Goal: Information Seeking & Learning: Learn about a topic

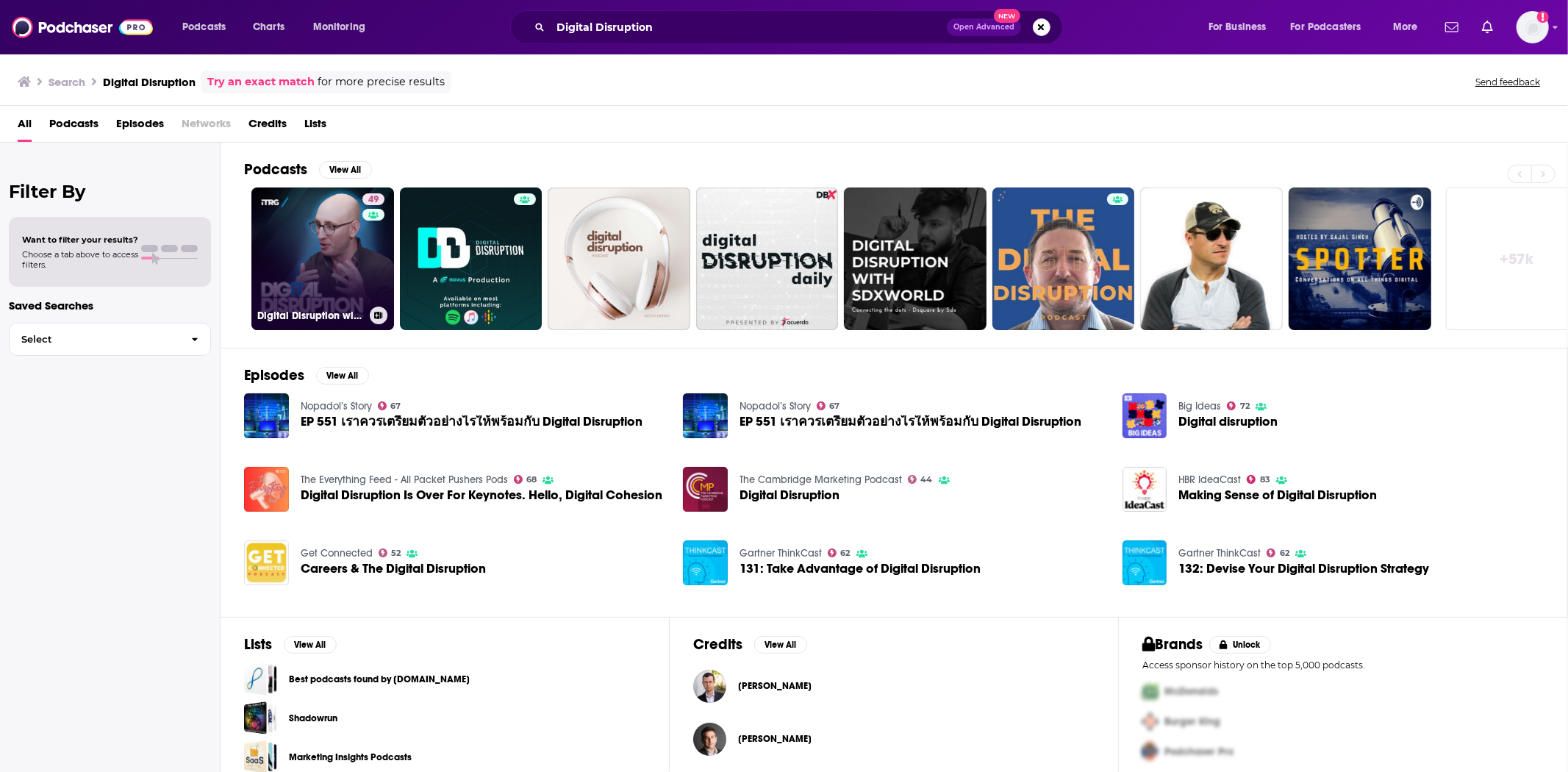
click at [336, 261] on link "49 Digital Disruption with [PERSON_NAME]" at bounding box center [322, 258] width 143 height 143
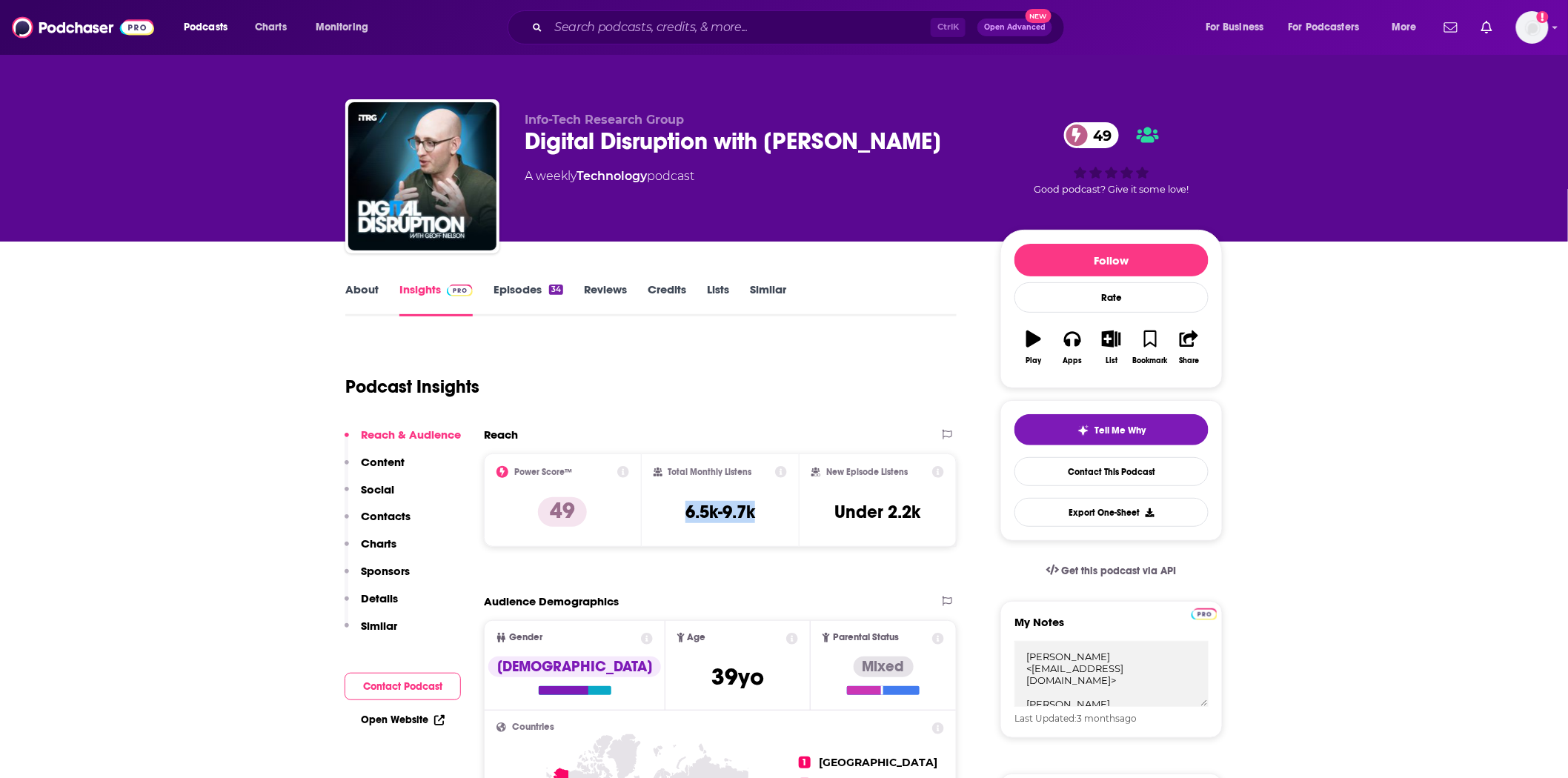
drag, startPoint x: 758, startPoint y: 508, endPoint x: 655, endPoint y: 517, distance: 103.4
click at [655, 517] on div "Total Monthly Listens 6.5k-9.7k" at bounding box center [721, 500] width 134 height 68
copy h3 "6.5k-9.7k"
click at [356, 297] on link "About" at bounding box center [362, 299] width 33 height 34
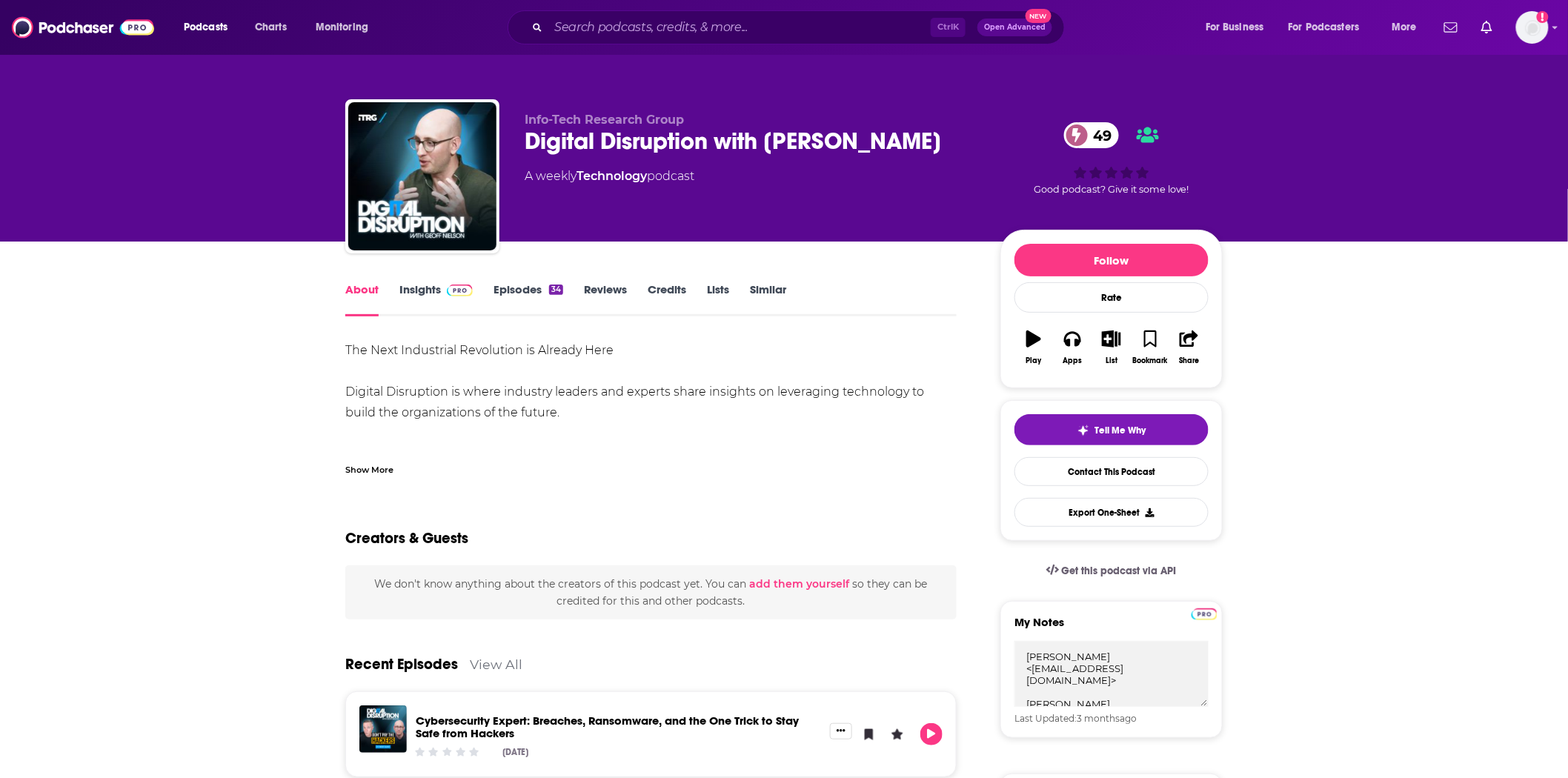
click at [706, 37] on div "Ctrl K Open Advanced New" at bounding box center [786, 27] width 557 height 34
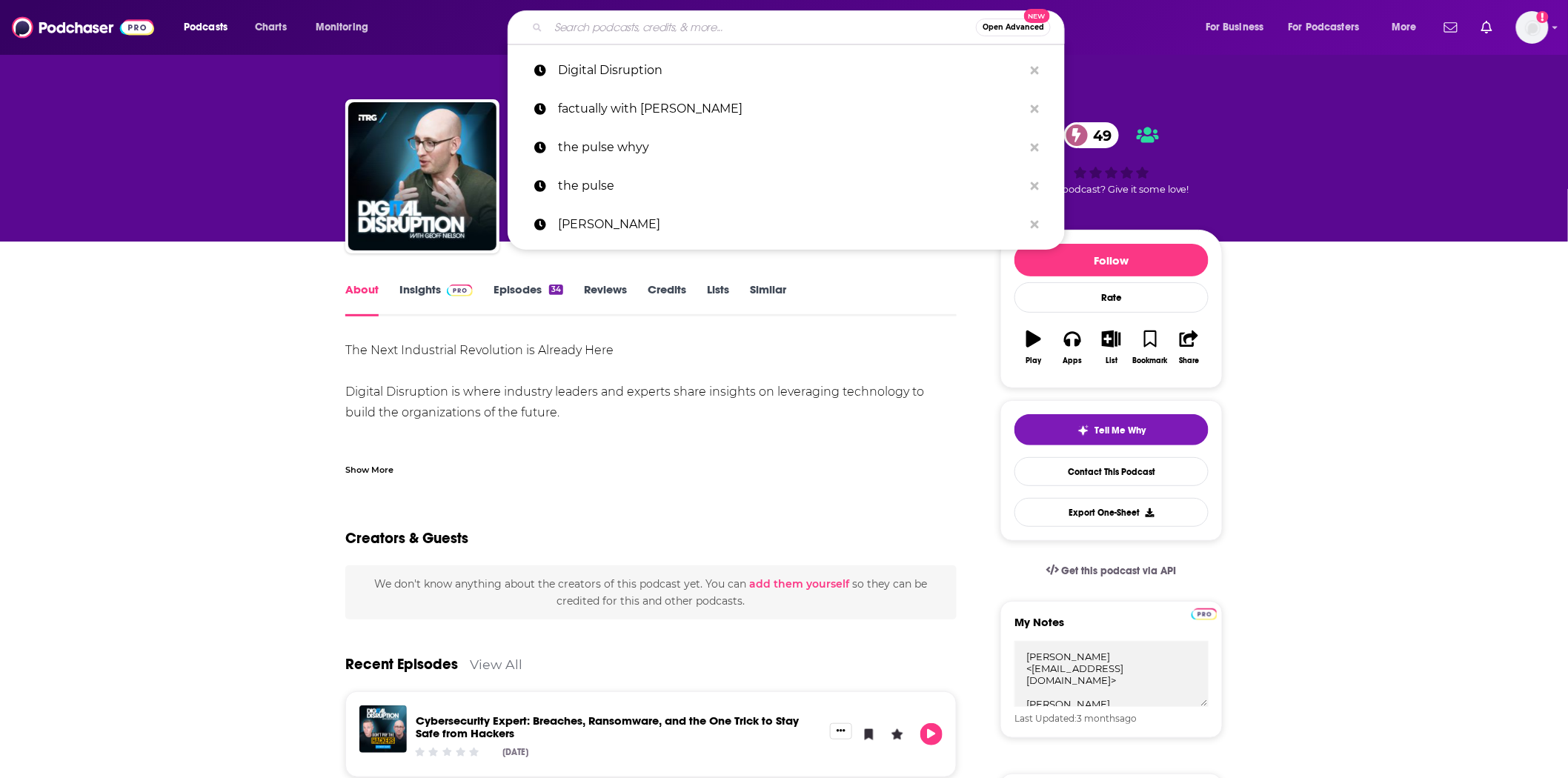
click at [711, 31] on input "Search podcasts, credits, & more..." at bounding box center [762, 28] width 427 height 24
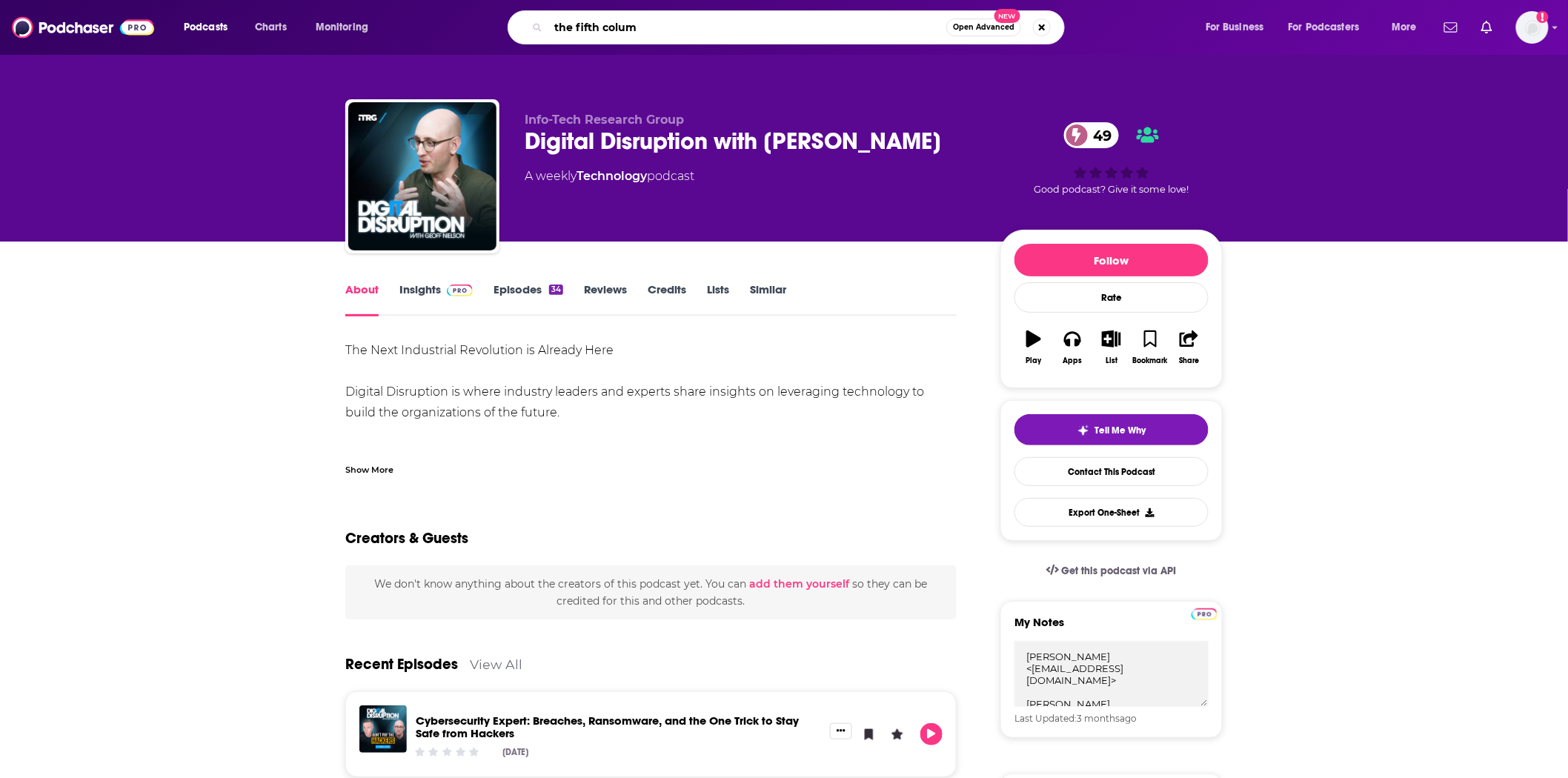
type input "the fifth column"
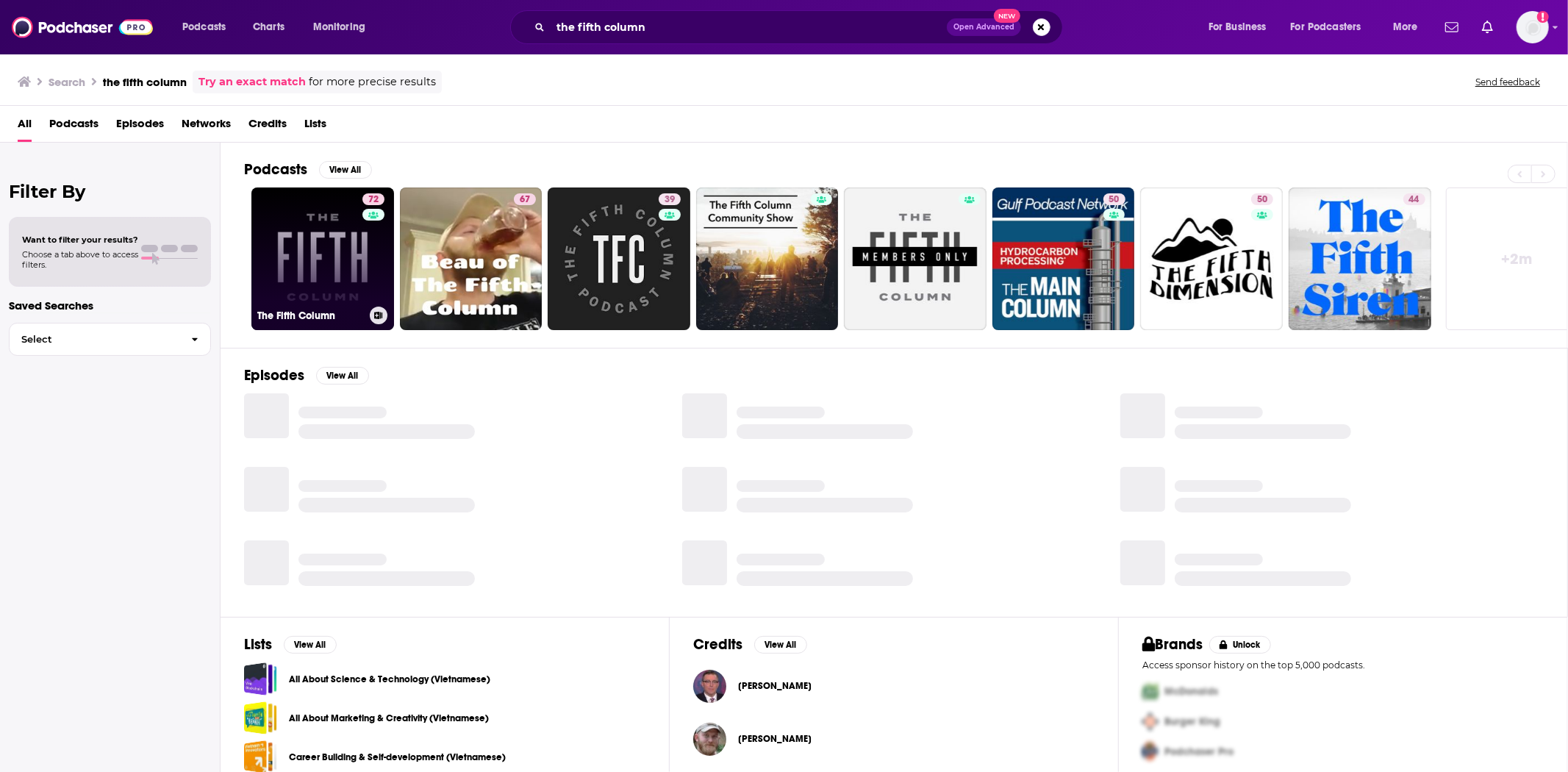
click at [328, 229] on link "72 The Fifth Column" at bounding box center [322, 258] width 143 height 143
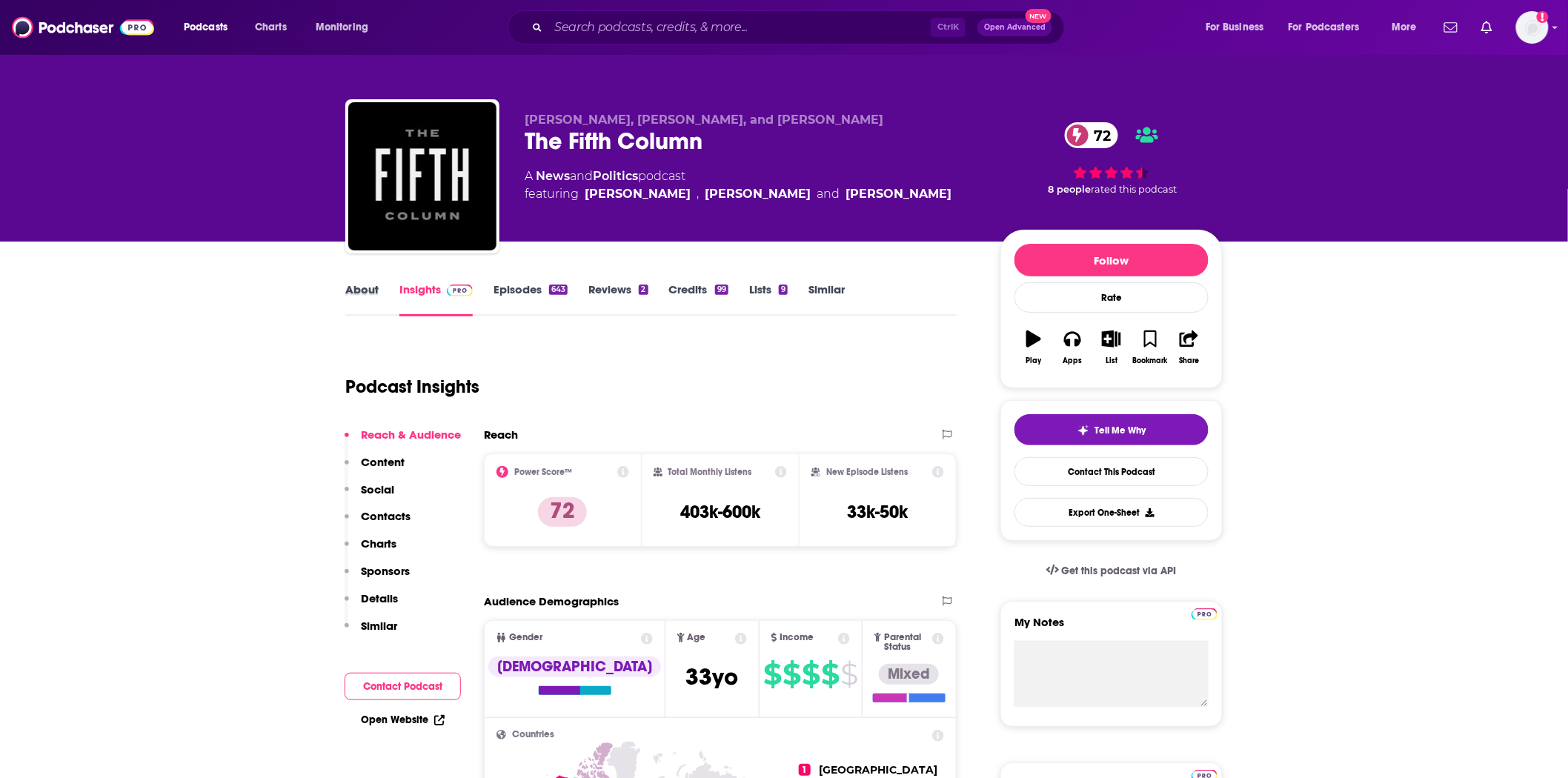
click at [397, 300] on div "About" at bounding box center [372, 299] width 54 height 34
click at [374, 301] on link "About" at bounding box center [362, 299] width 33 height 34
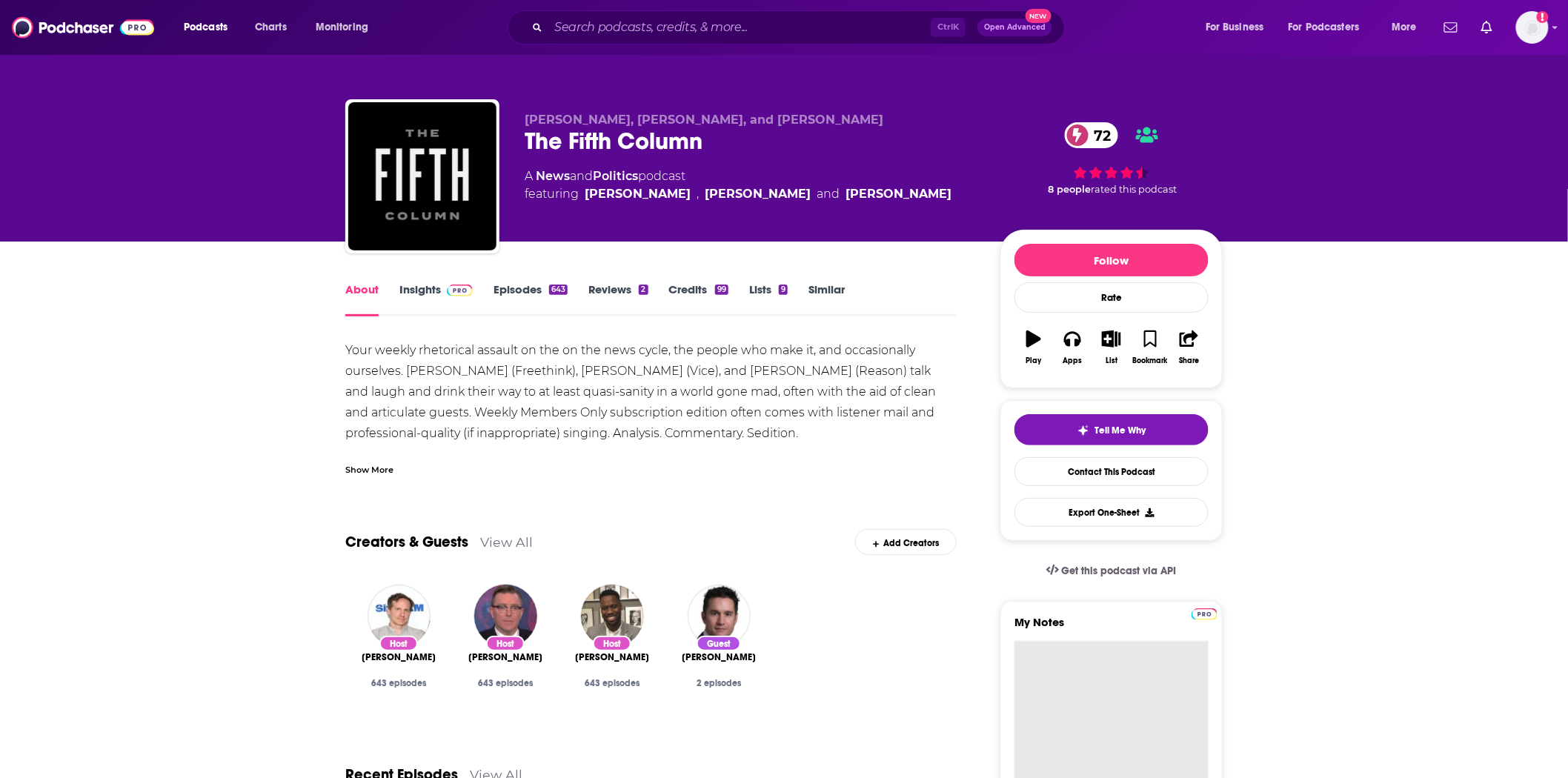
click at [1184, 684] on textarea "My Notes" at bounding box center [1111, 730] width 194 height 178
paste textarea "Loremip Dolors Ametcon ad elits do eiusmodt inc utlaboreetd magn Ali Enima Mini…"
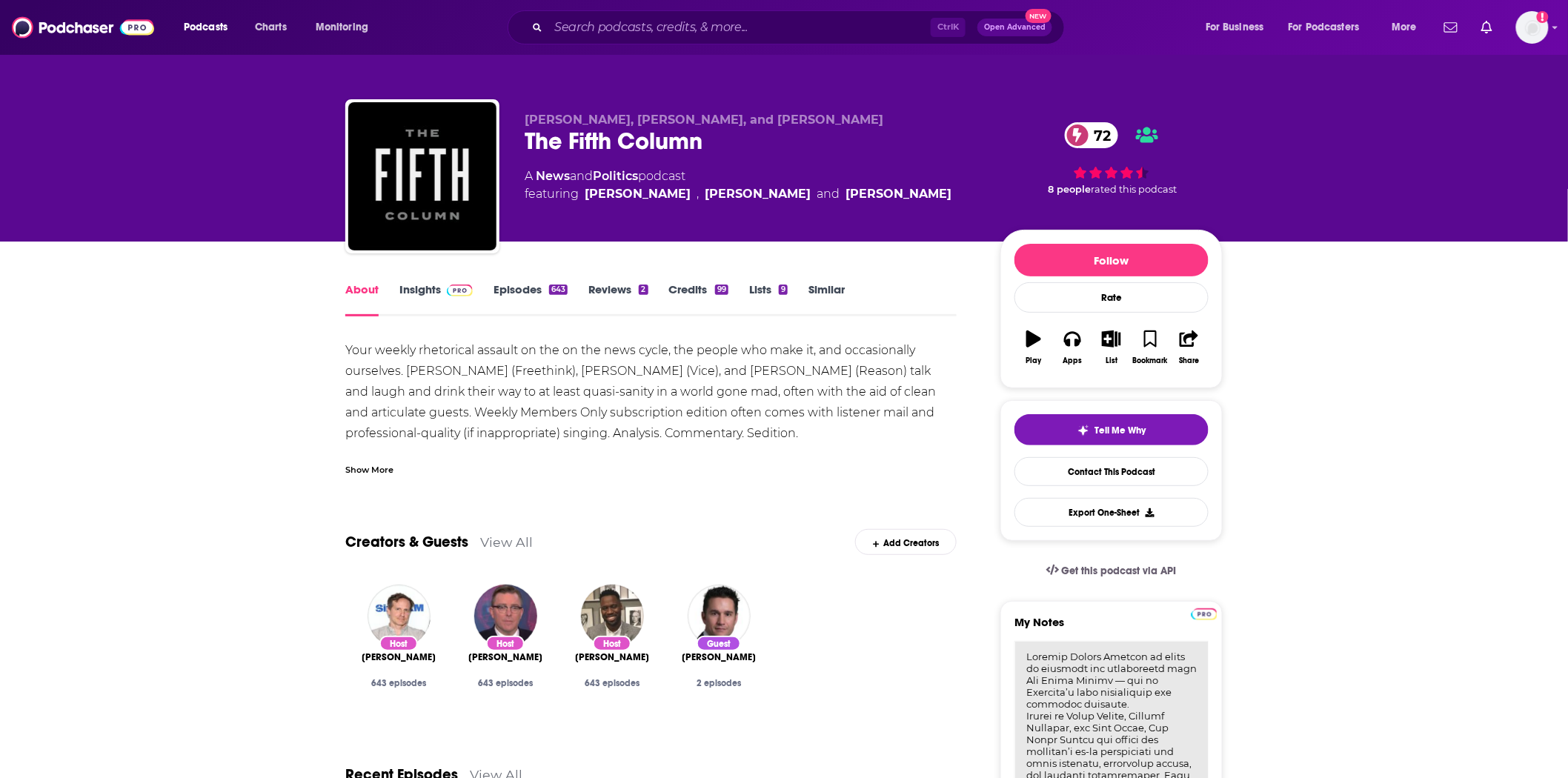
scroll to position [42, 0]
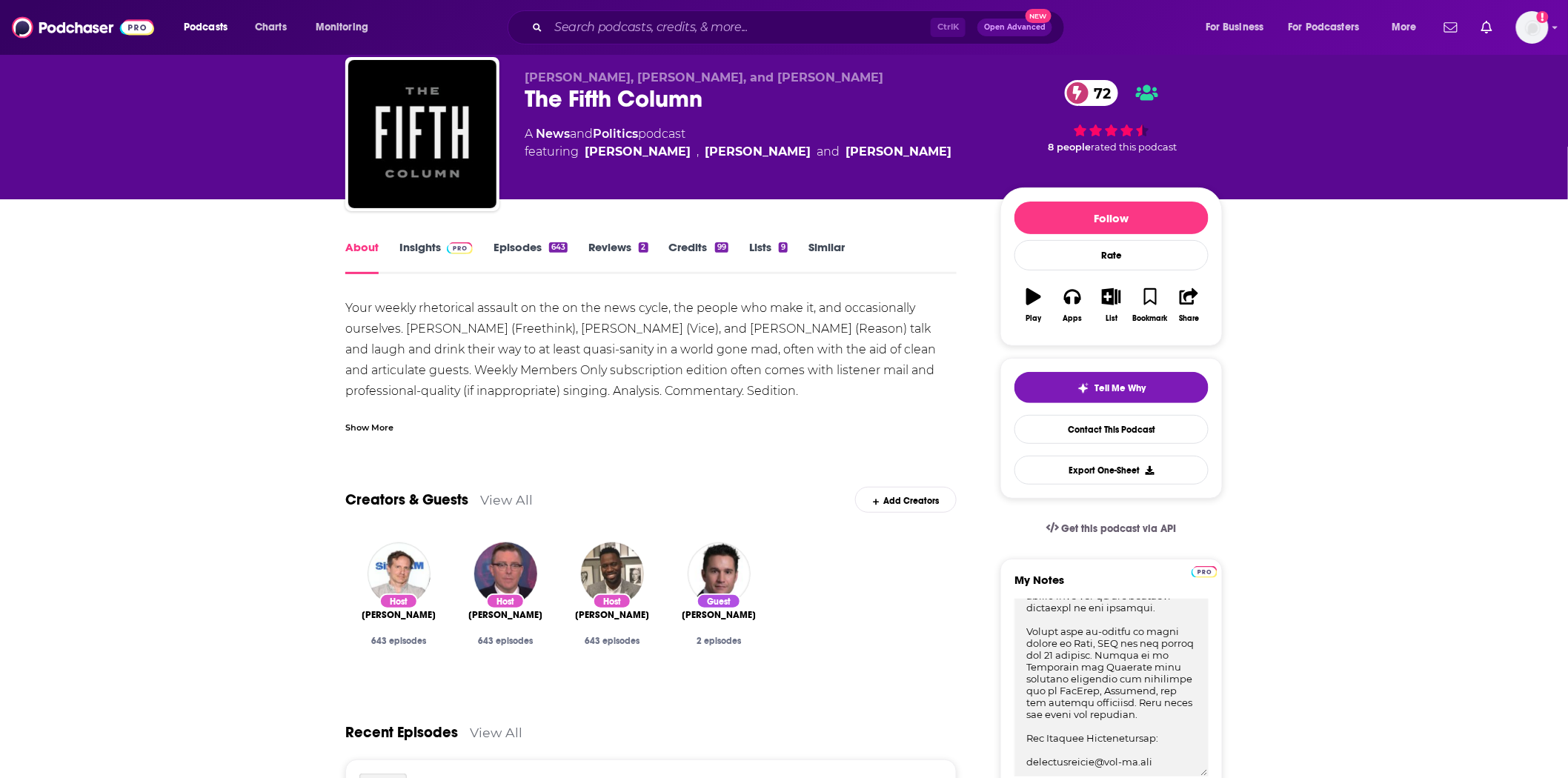
type textarea "Loremip Dolors Ametcon ad elits do eiusmodt inc utlaboreetd magn Ali Enima Mini…"
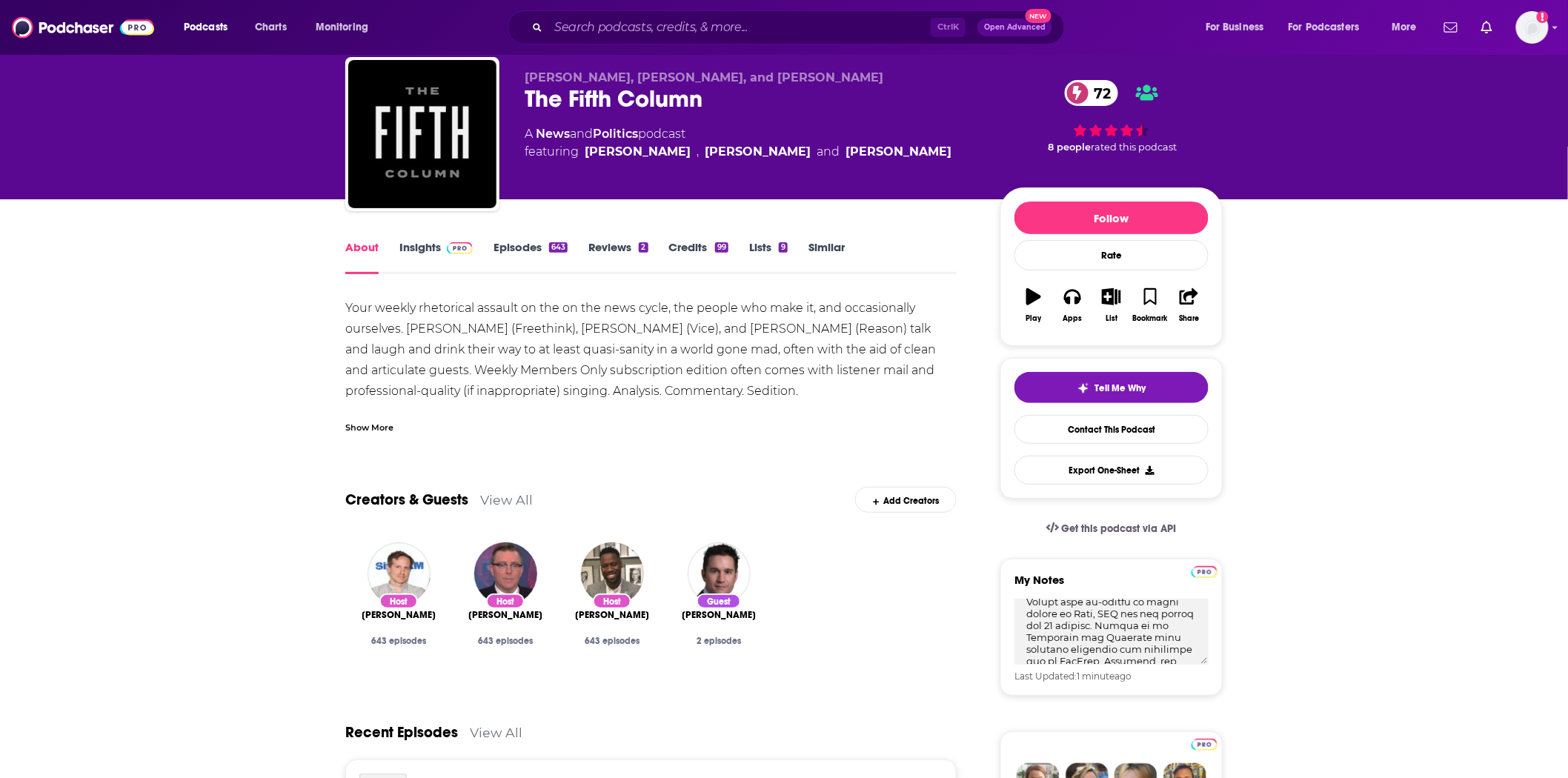
click at [451, 257] on link "Insights" at bounding box center [436, 256] width 73 height 34
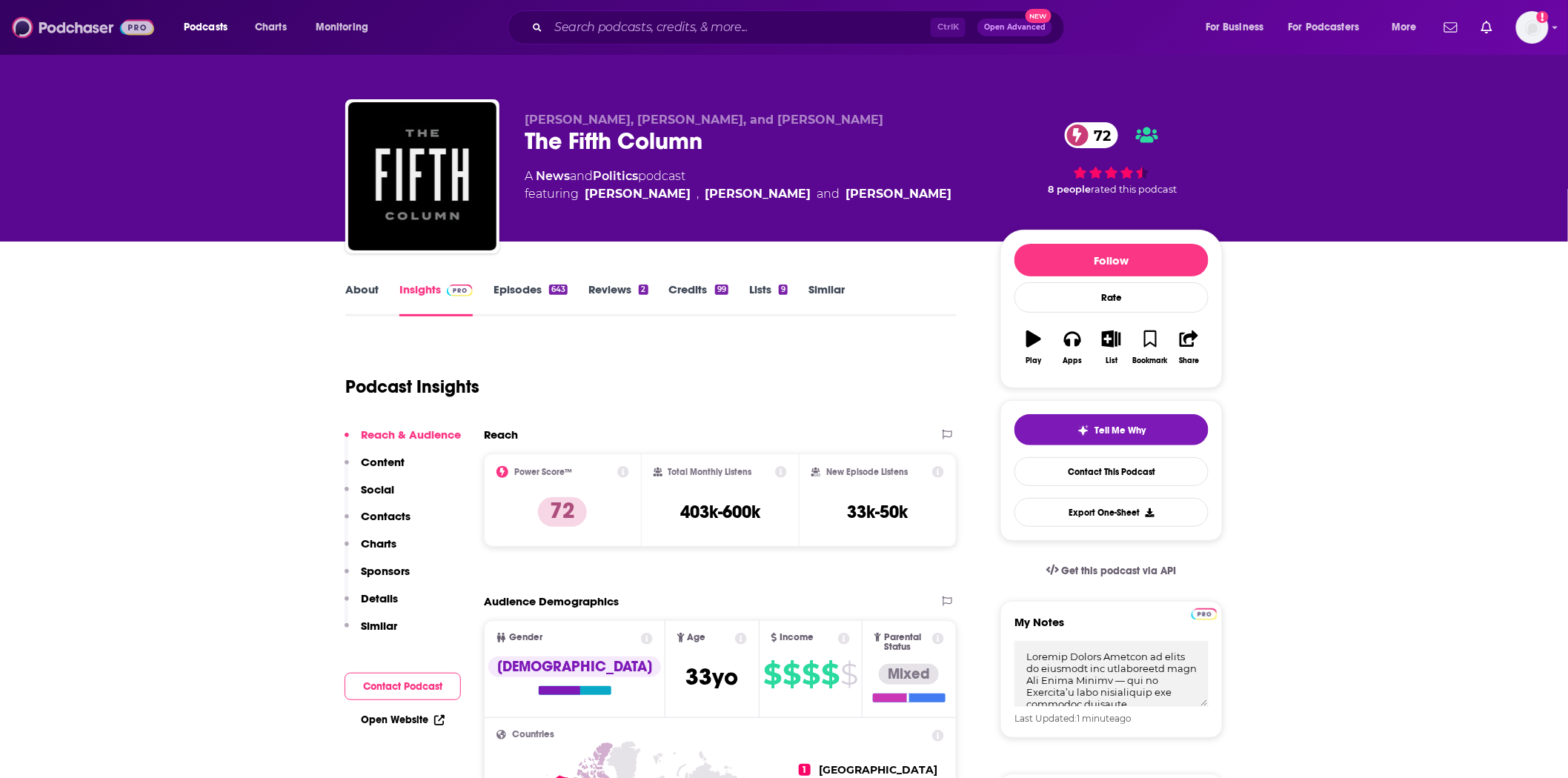
click at [45, 24] on img at bounding box center [83, 28] width 142 height 28
